Goal: Transaction & Acquisition: Purchase product/service

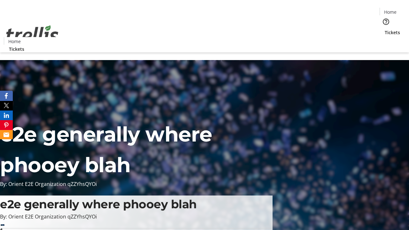
click at [384, 29] on span "Tickets" at bounding box center [391, 32] width 15 height 7
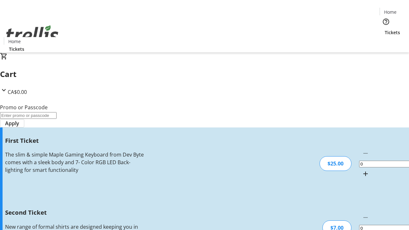
click at [361, 170] on mat-icon "Increment by one" at bounding box center [365, 174] width 8 height 8
type input "1"
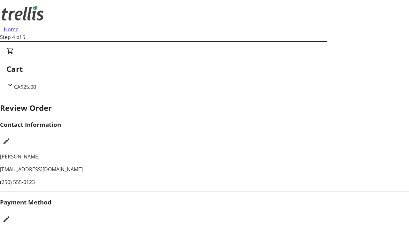
click at [10, 215] on mat-icon "Edit Payment Method" at bounding box center [7, 219] width 8 height 8
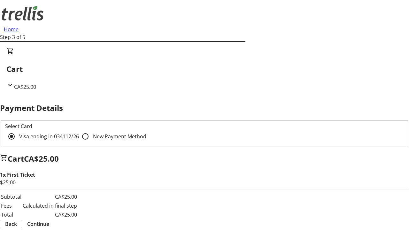
click at [79, 130] on input "New Payment Method" at bounding box center [85, 136] width 13 height 13
radio input "true"
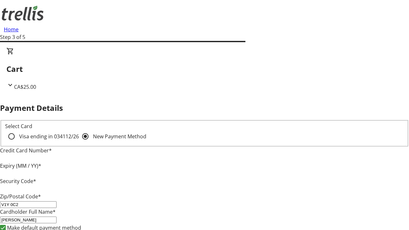
type input "V1Y 0C2"
